Goal: Transaction & Acquisition: Book appointment/travel/reservation

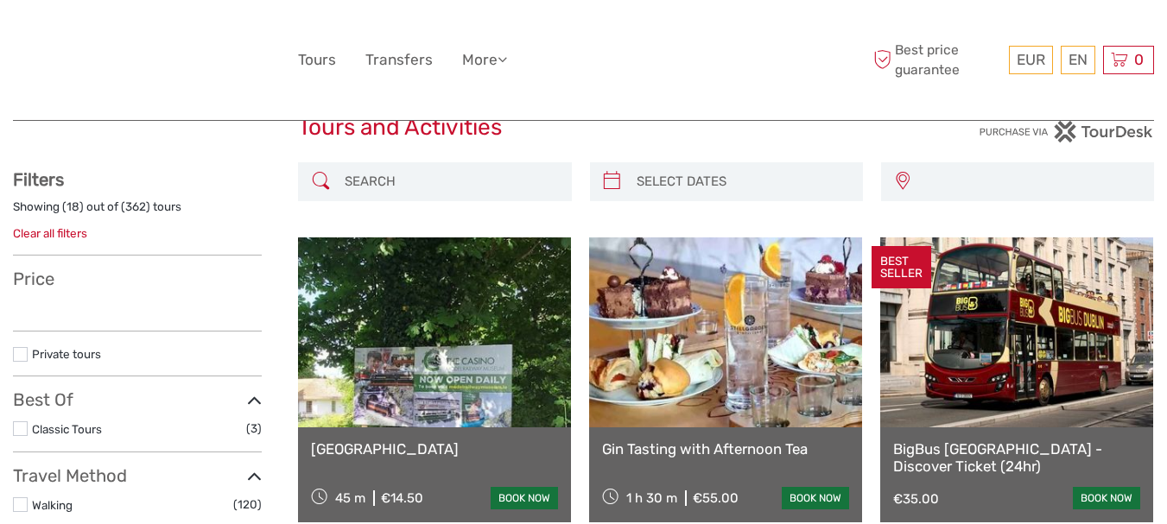
scroll to position [72, 0]
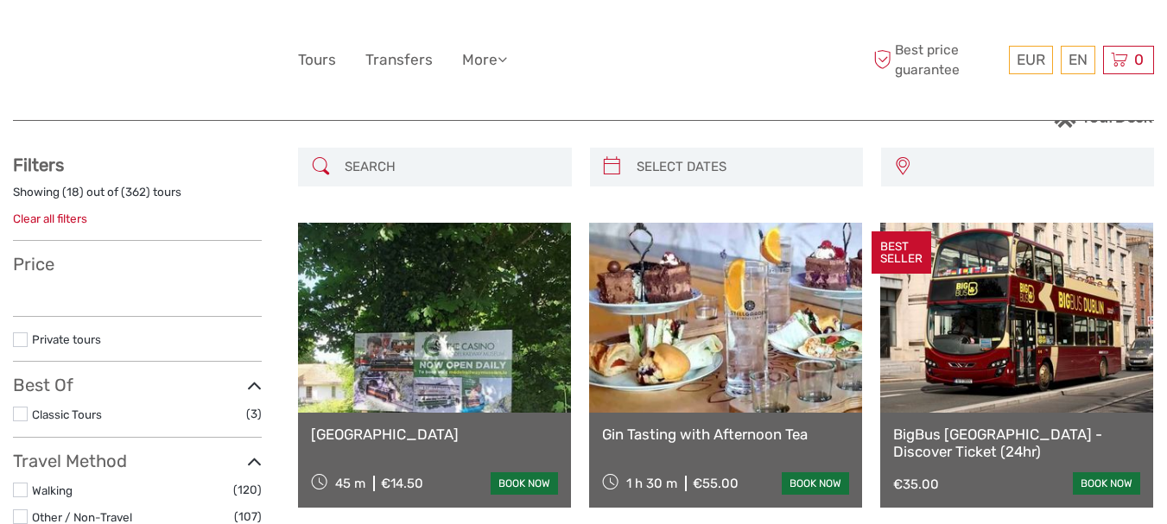
select select
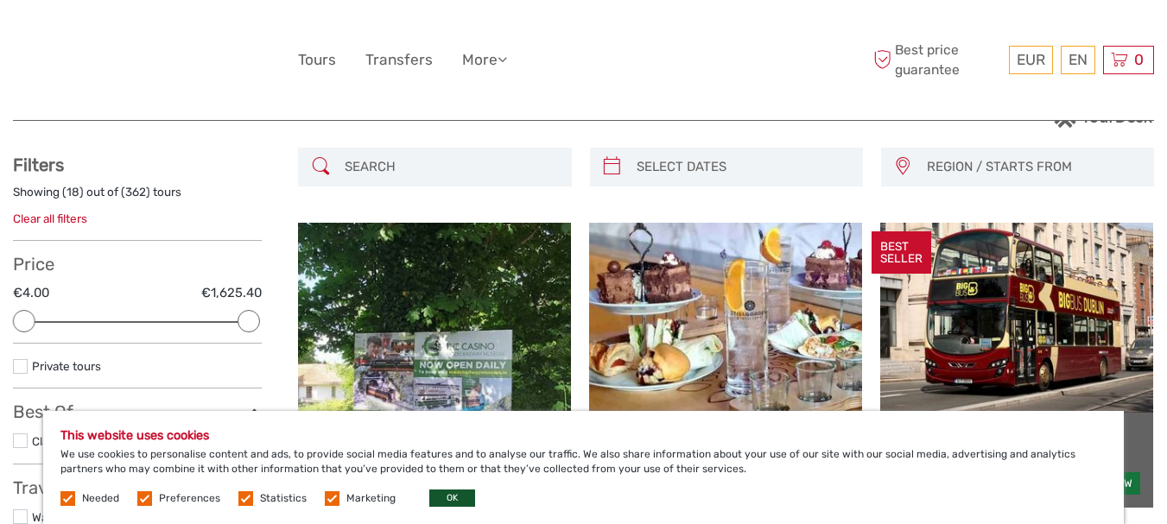
drag, startPoint x: 1170, startPoint y: 88, endPoint x: 446, endPoint y: 498, distance: 832.5
click at [446, 498] on button "OK" at bounding box center [452, 498] width 46 height 17
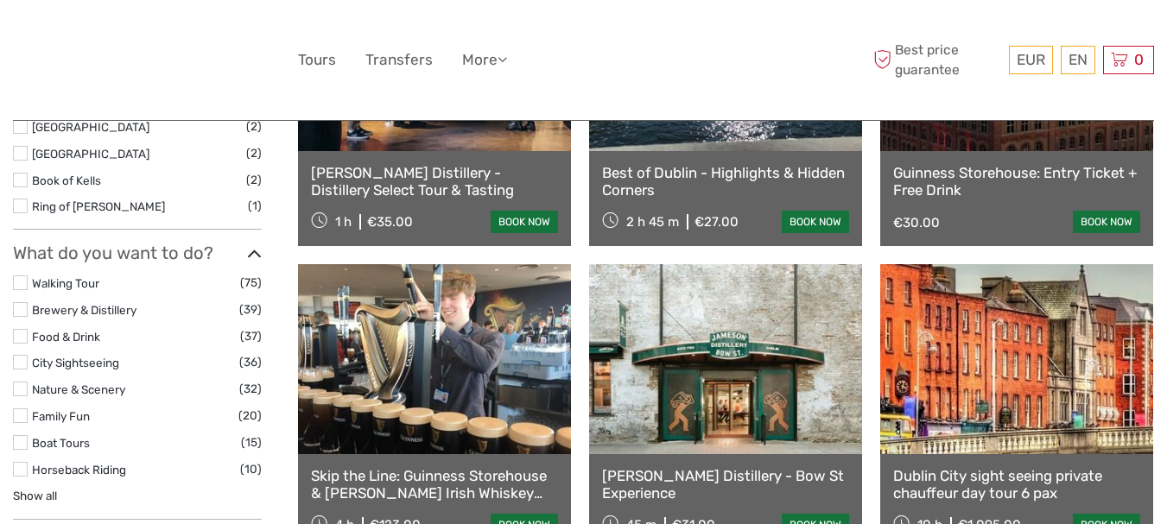
scroll to position [1049, 0]
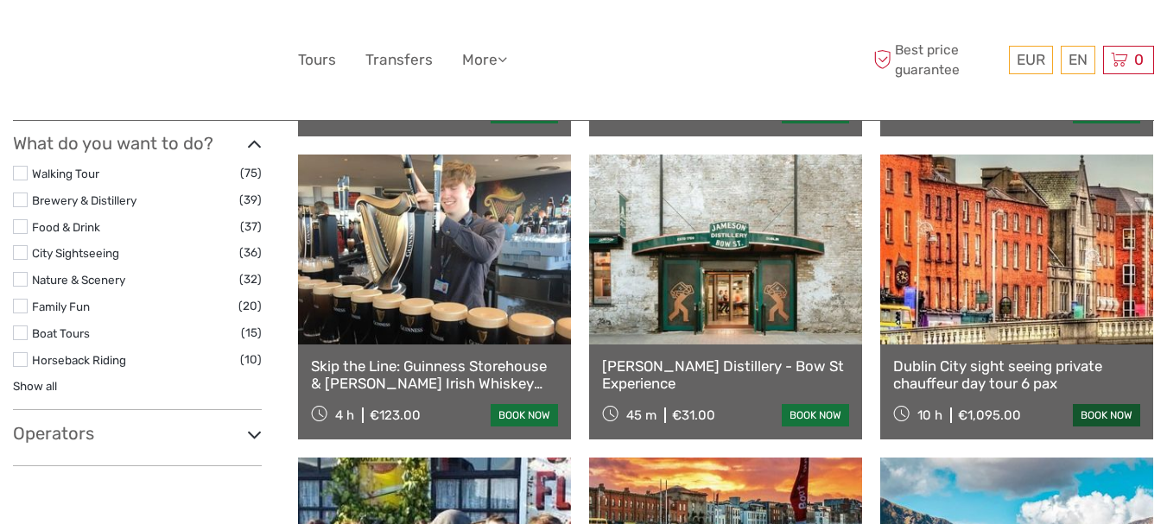
click at [1110, 412] on link "book now" at bounding box center [1105, 415] width 67 height 22
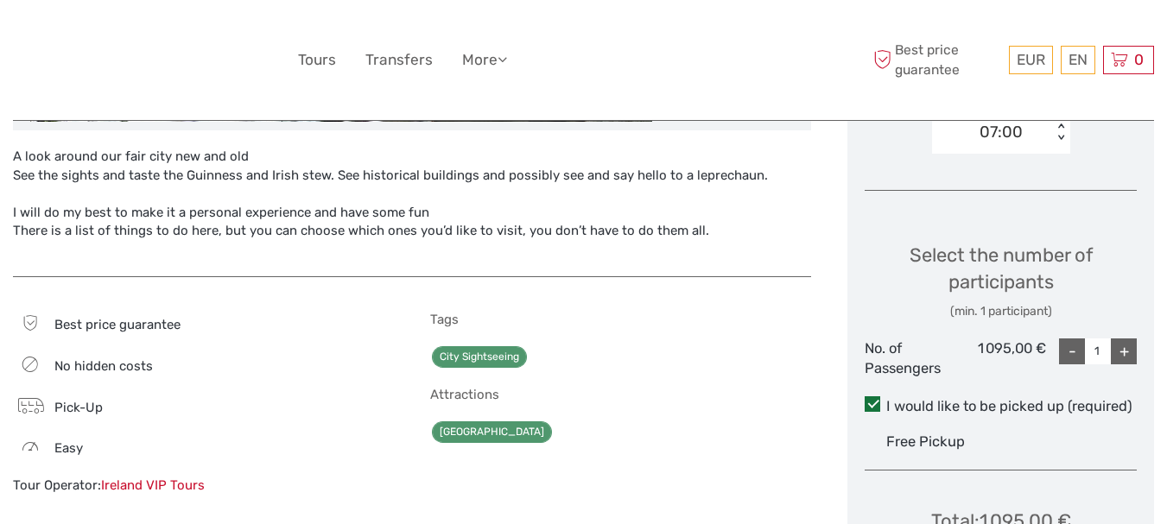
scroll to position [664, 0]
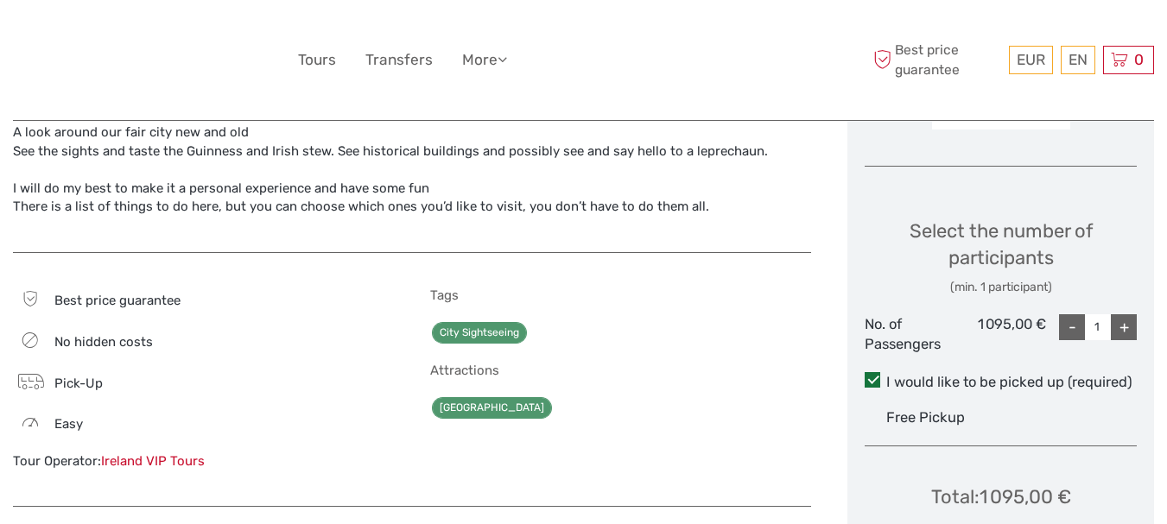
click at [1127, 329] on div "+" at bounding box center [1123, 327] width 26 height 26
click at [1127, 328] on div "+" at bounding box center [1123, 327] width 26 height 26
click at [1127, 332] on div "+" at bounding box center [1123, 327] width 26 height 26
click at [1120, 326] on div "+" at bounding box center [1123, 327] width 26 height 26
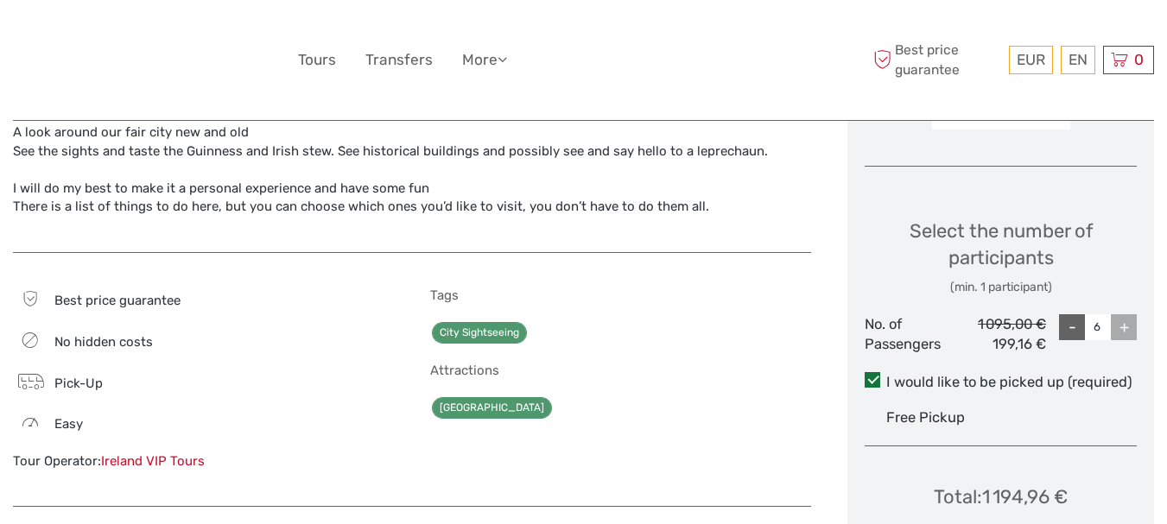
click at [1066, 324] on div "-" at bounding box center [1072, 327] width 26 height 26
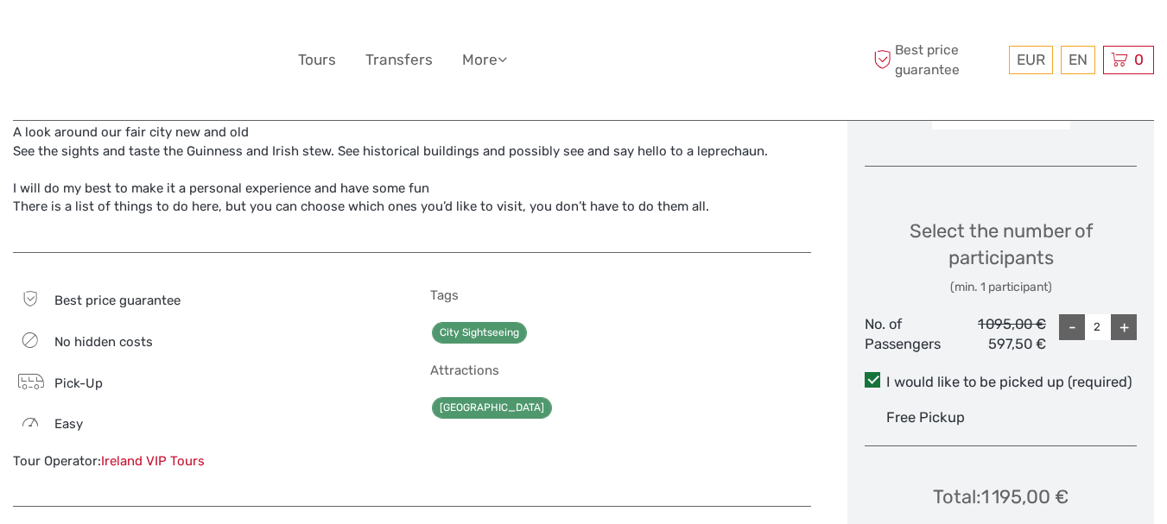
type input "1"
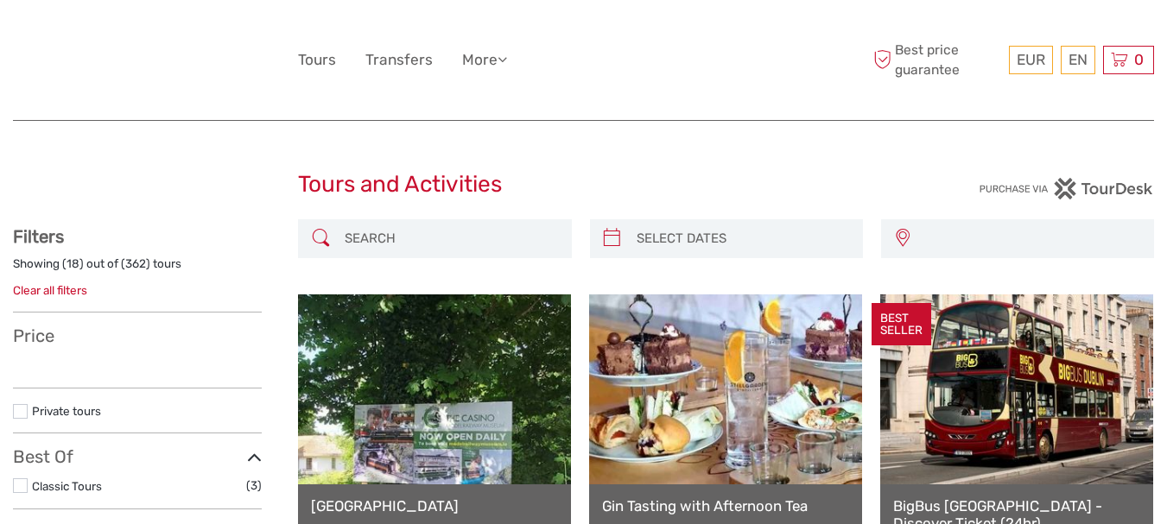
select select
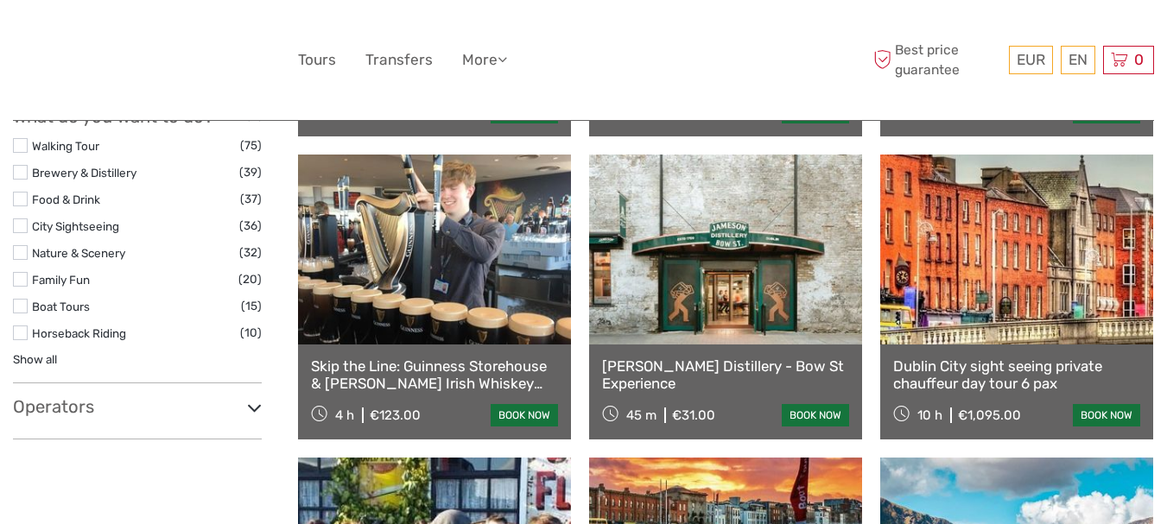
select select
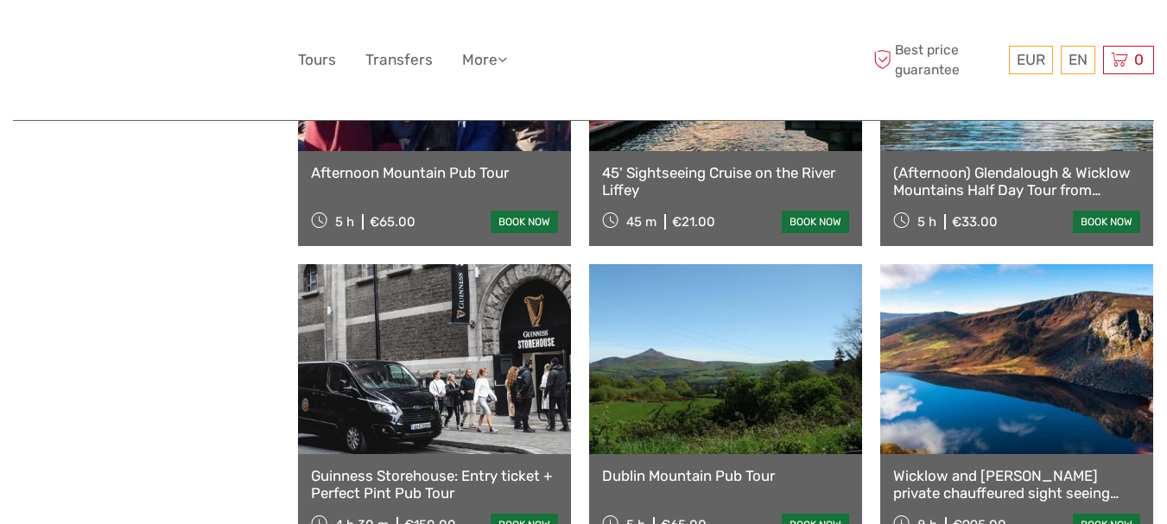
scroll to position [1627, 0]
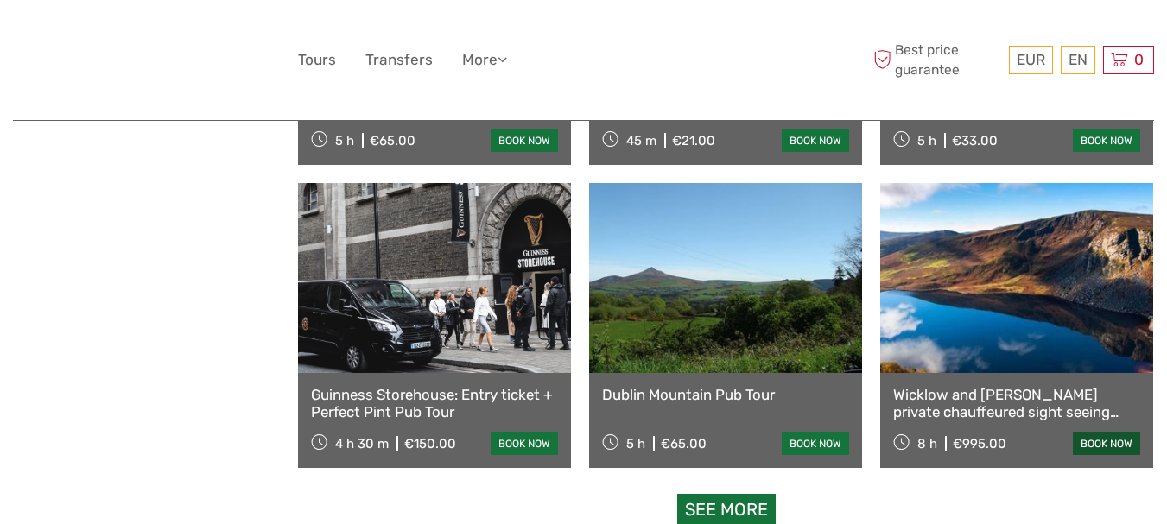
click at [1110, 445] on link "book now" at bounding box center [1105, 444] width 67 height 22
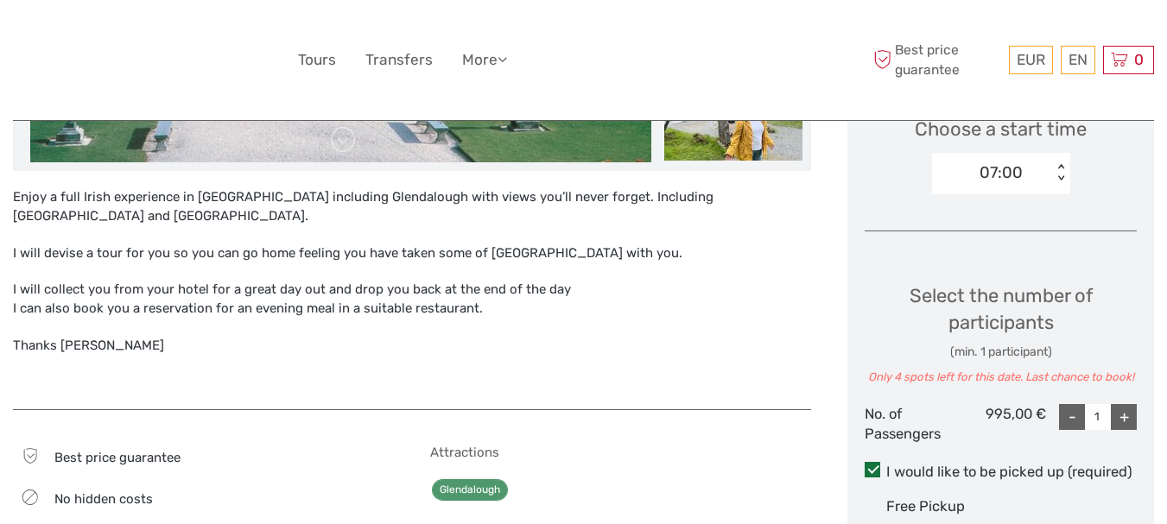
scroll to position [638, 0]
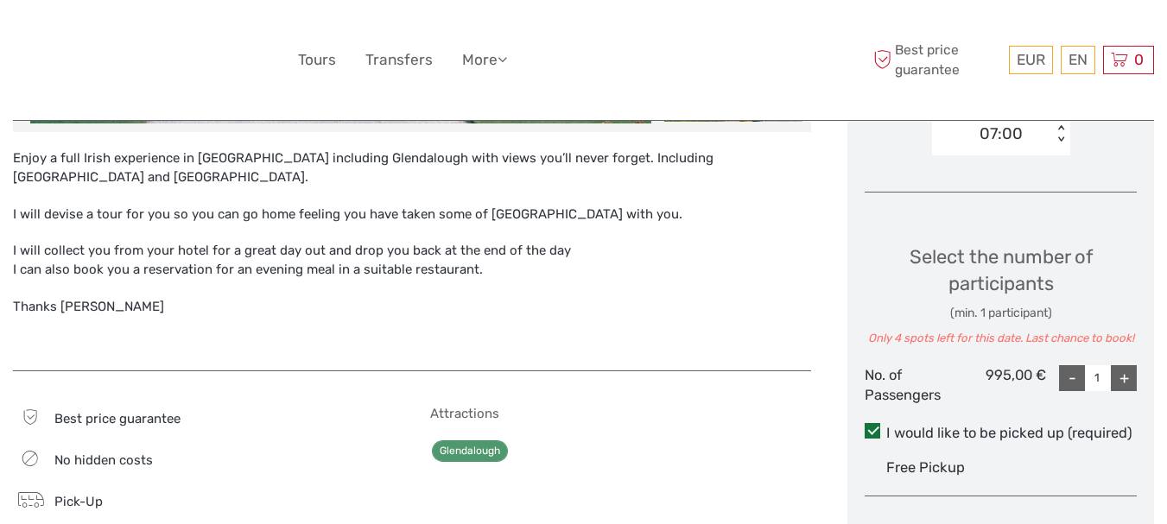
click at [1127, 382] on div "+" at bounding box center [1123, 378] width 26 height 26
type input "4"
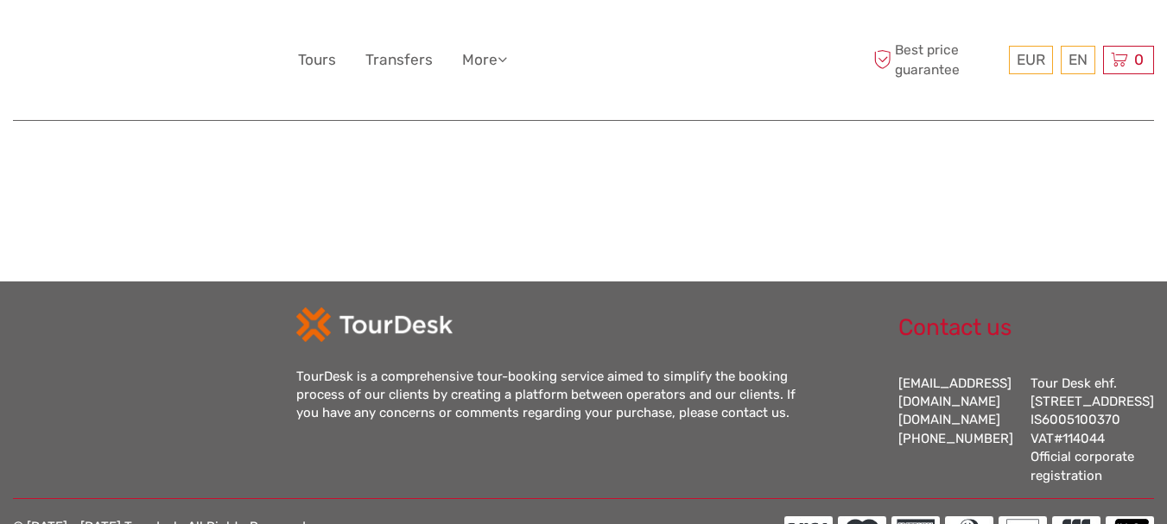
scroll to position [0, 0]
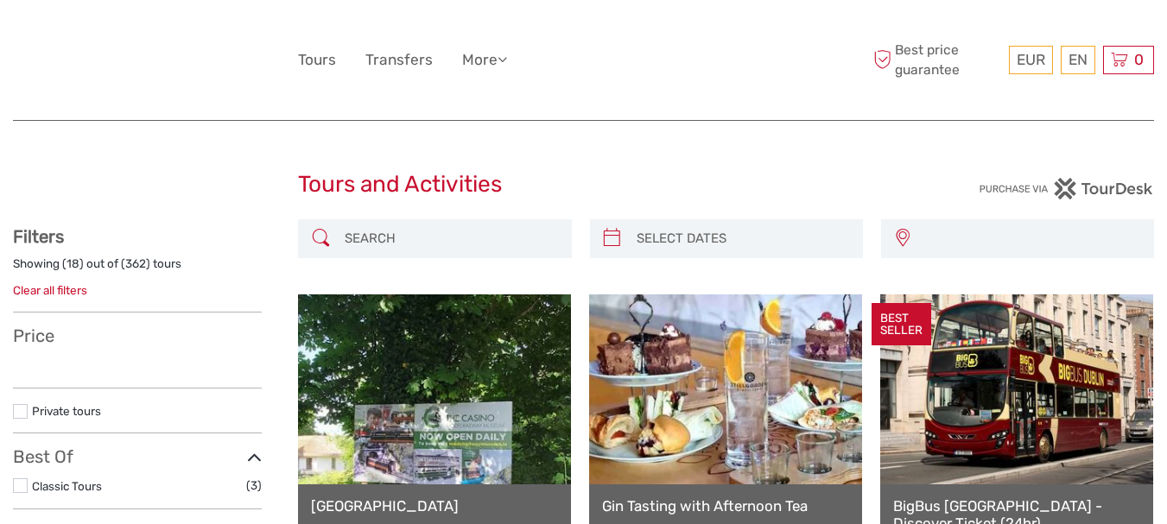
select select
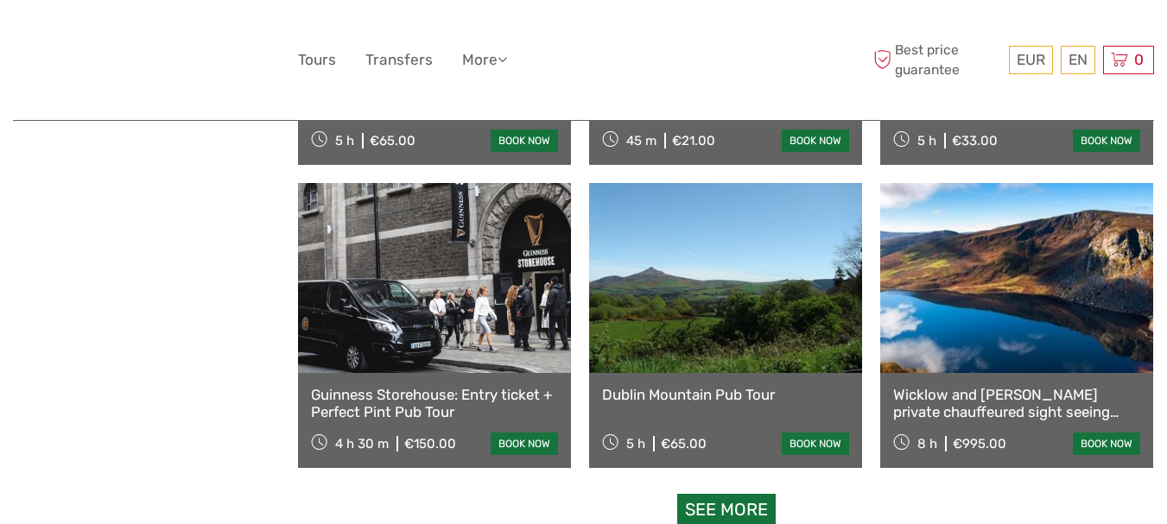
select select
click at [761, 513] on link "See more" at bounding box center [726, 510] width 98 height 32
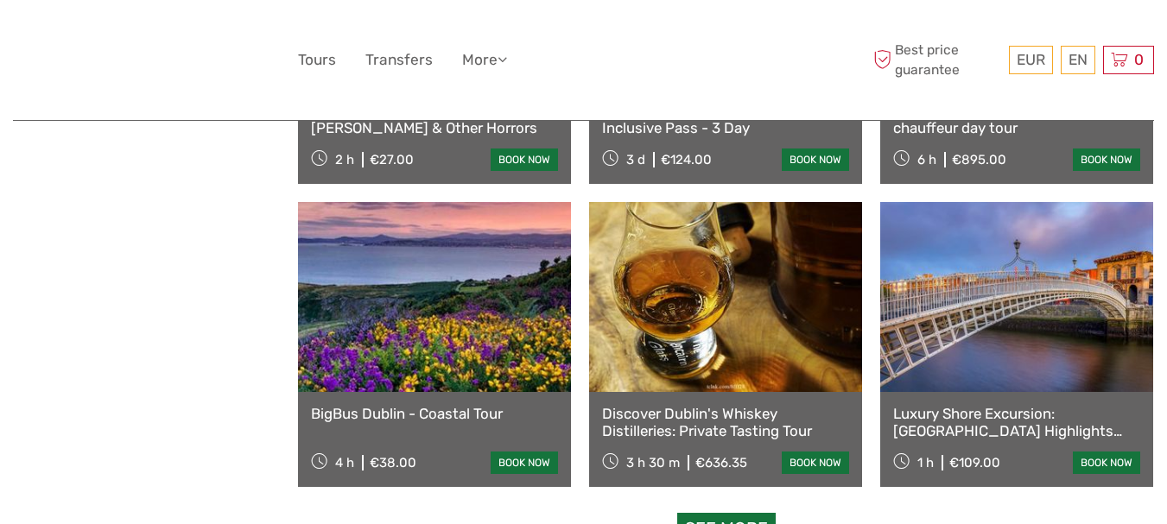
scroll to position [3458, 0]
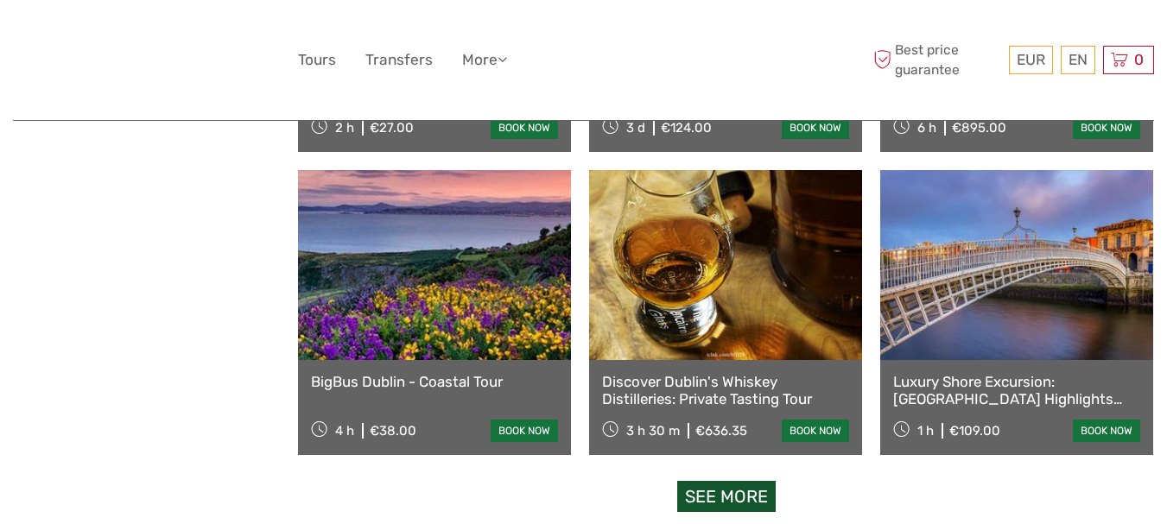
click at [750, 496] on link "See more" at bounding box center [726, 497] width 98 height 32
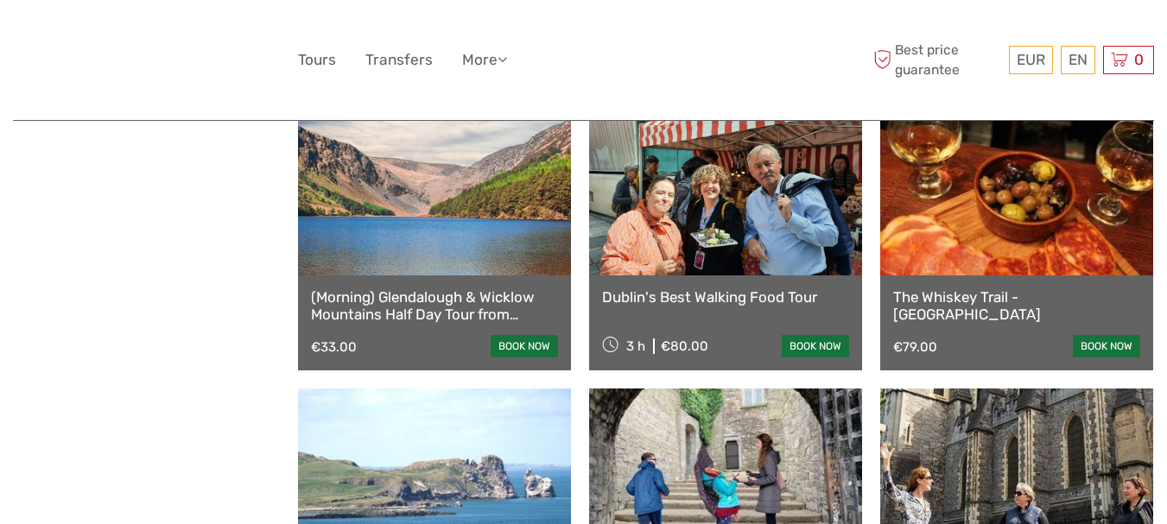
scroll to position [4372, 0]
